Goal: Navigation & Orientation: Find specific page/section

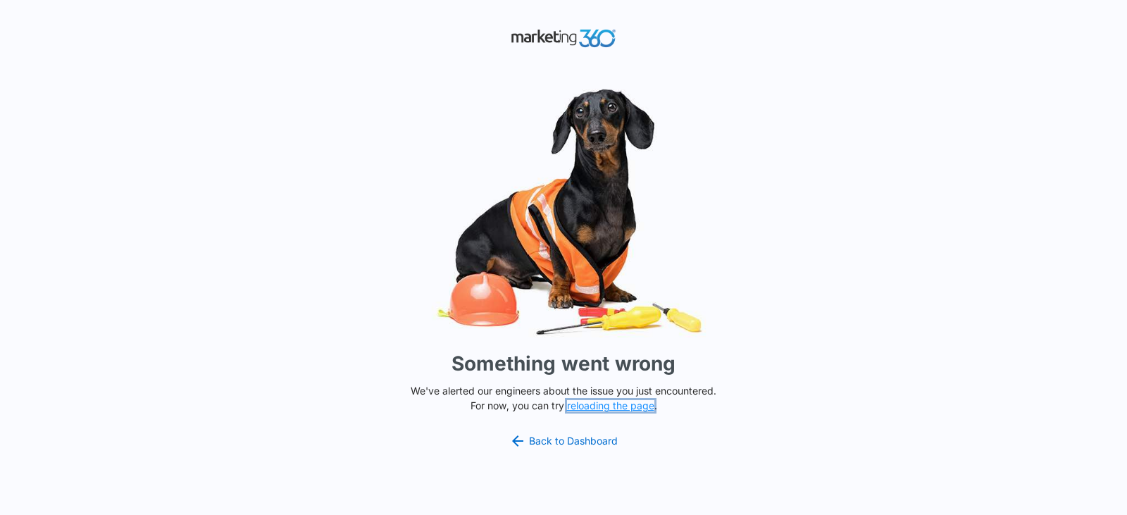
click at [638, 402] on button "reloading the page" at bounding box center [610, 405] width 87 height 11
click at [596, 439] on link "Back to Dashboard" at bounding box center [563, 440] width 108 height 17
